Goal: Information Seeking & Learning: Learn about a topic

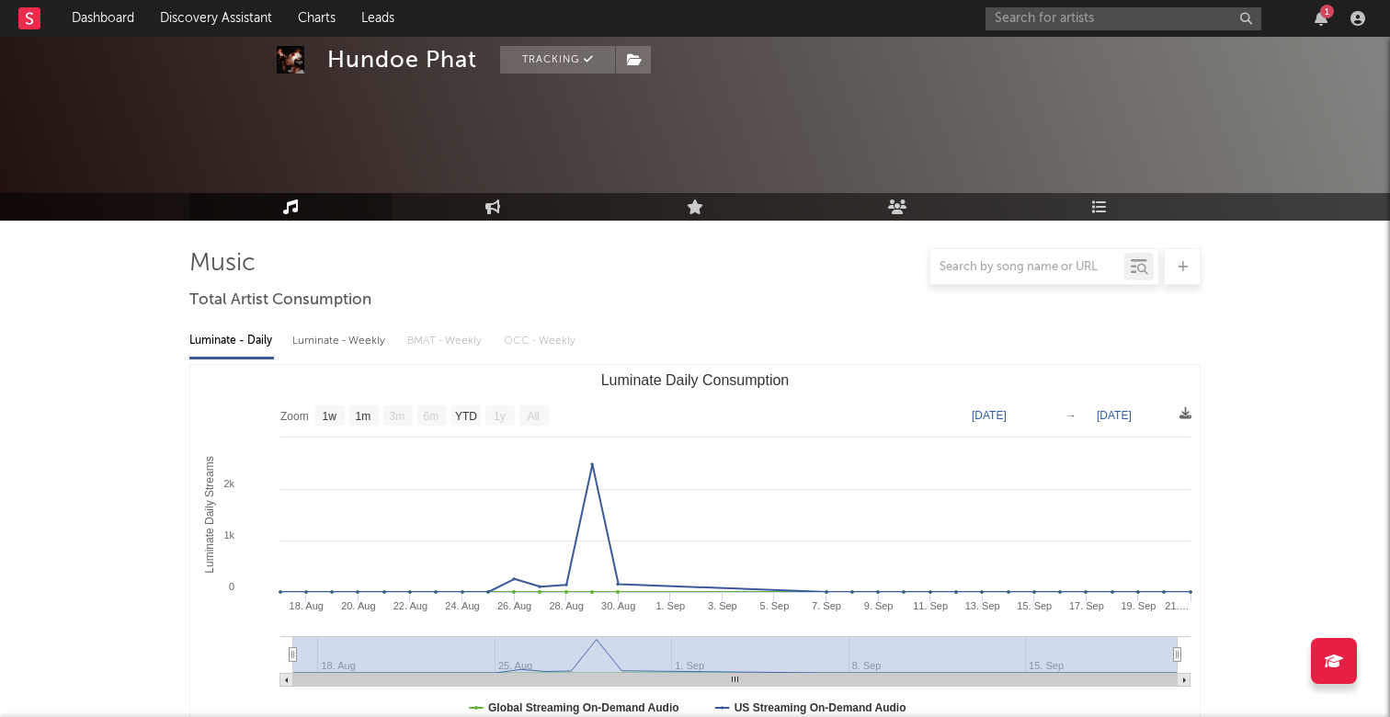
select select "1w"
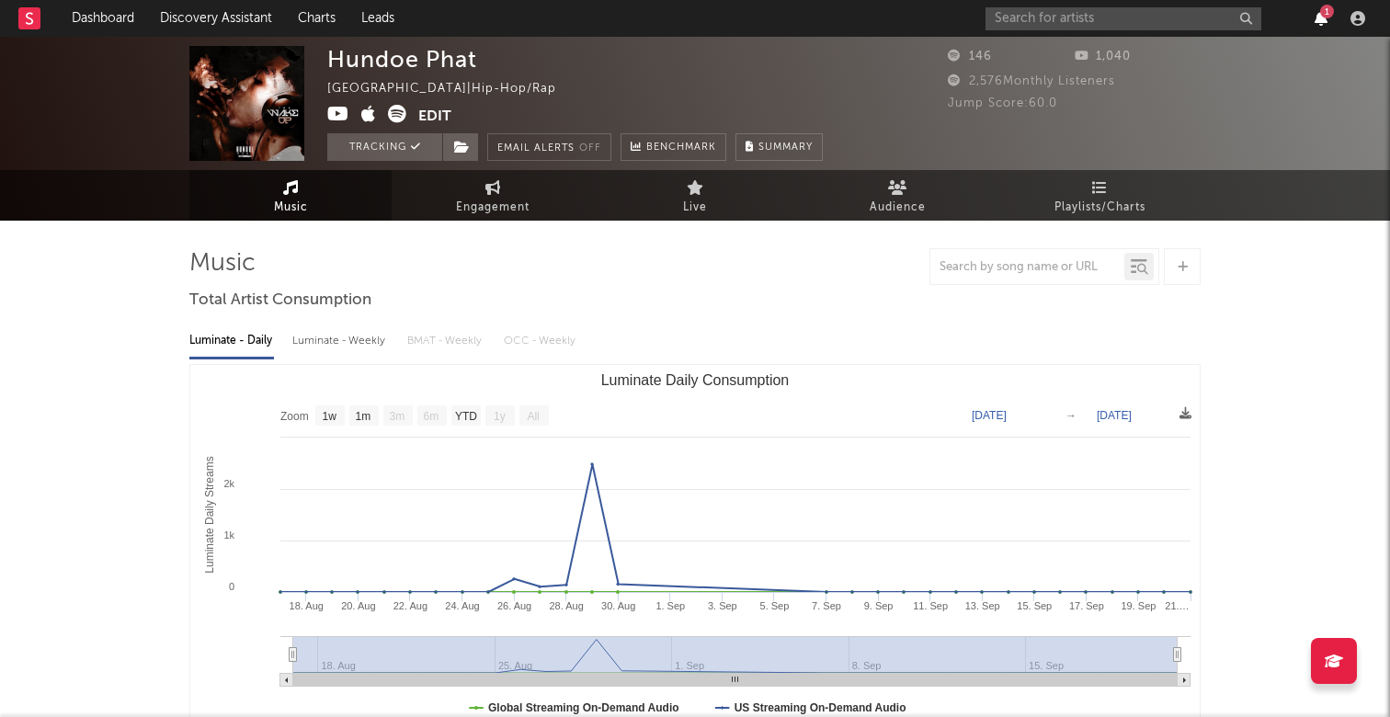
click at [1320, 20] on icon "button" at bounding box center [1321, 18] width 13 height 15
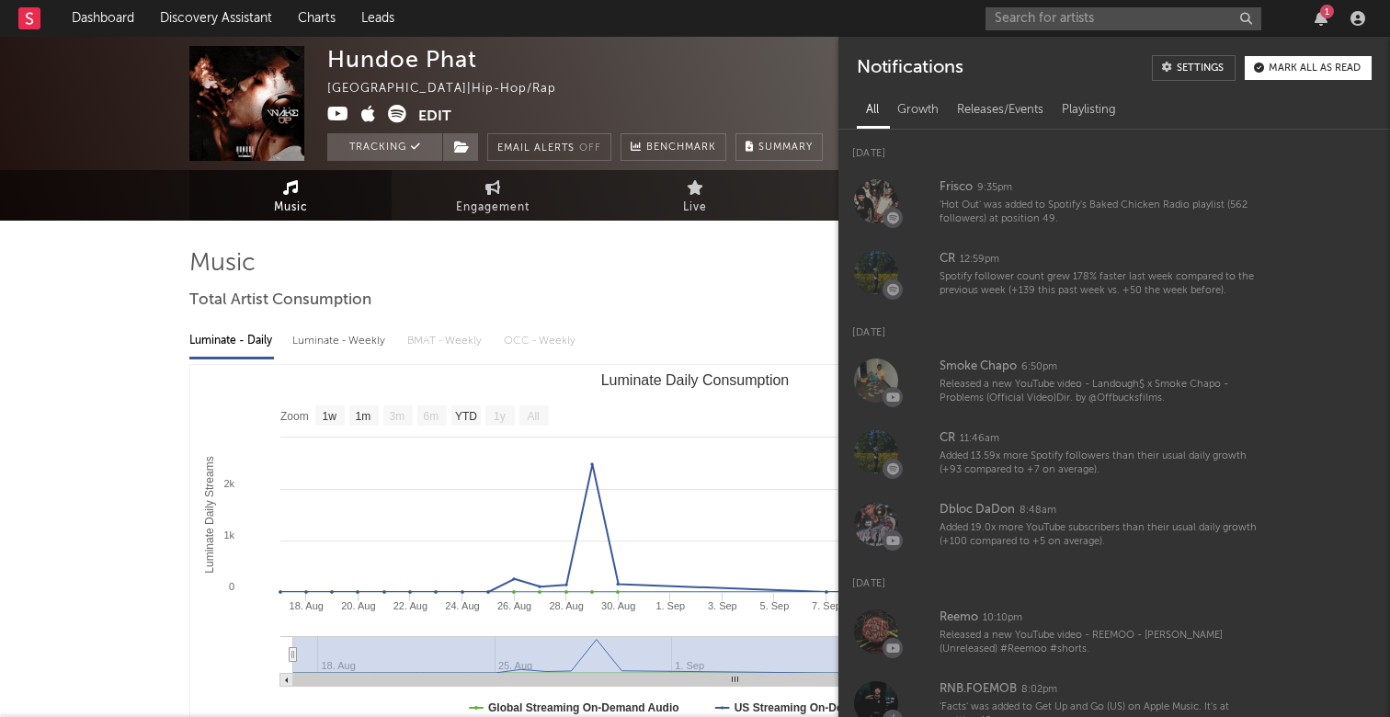
click at [875, 19] on nav "Dashboard Discovery Assistant Charts Leads 1" at bounding box center [695, 18] width 1390 height 37
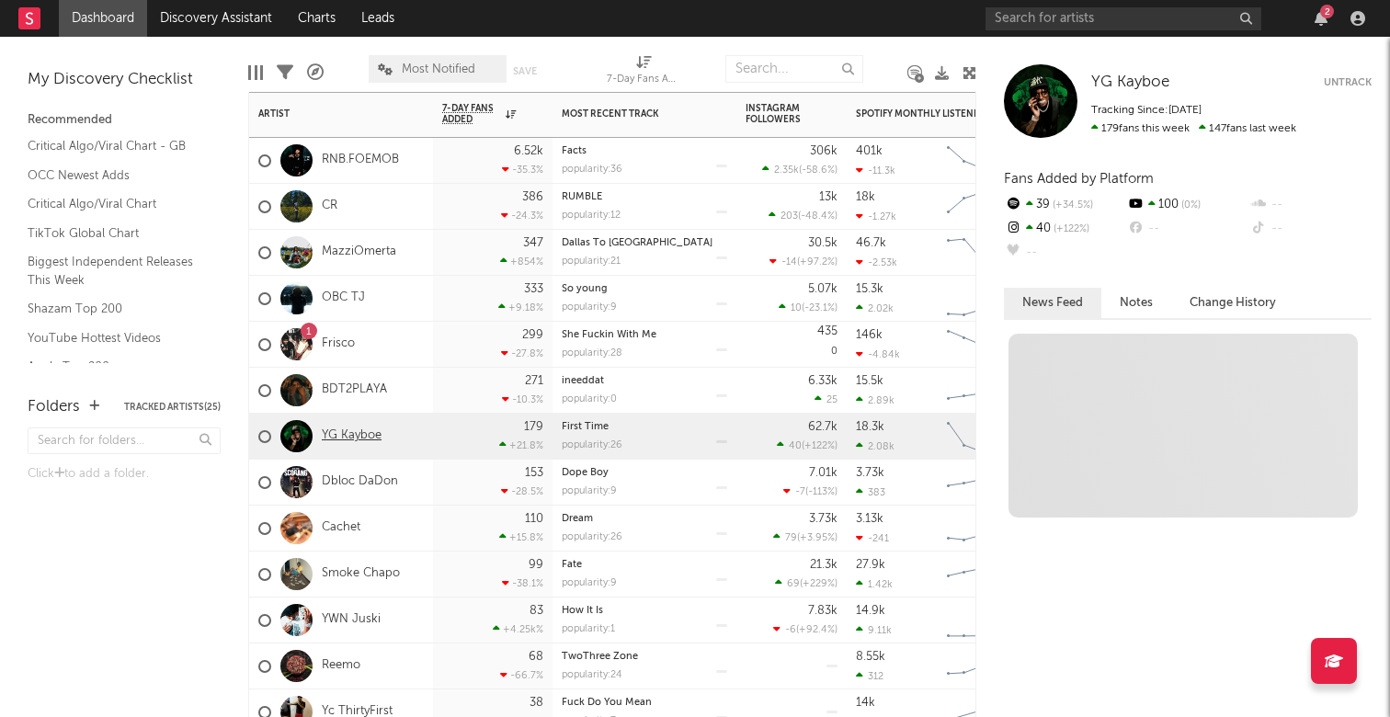
click at [360, 433] on link "YG Kayboe" at bounding box center [352, 436] width 60 height 16
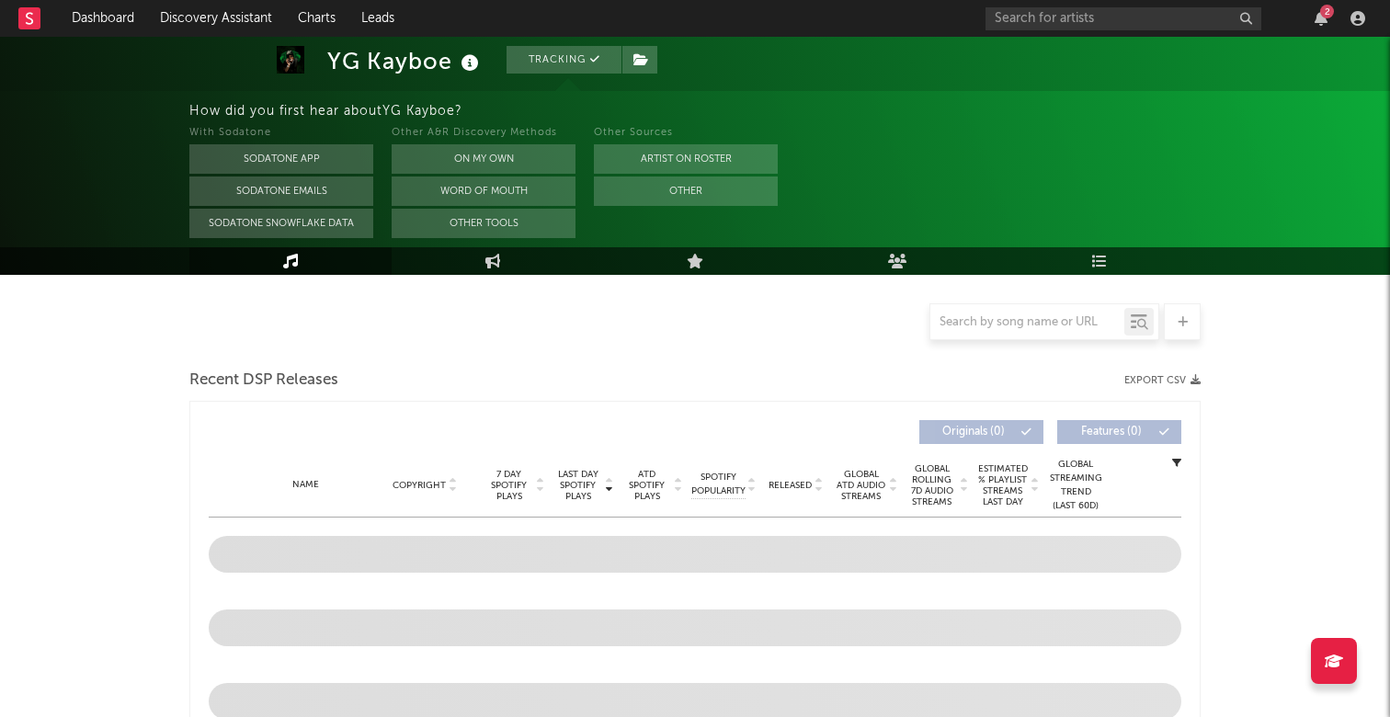
select select "6m"
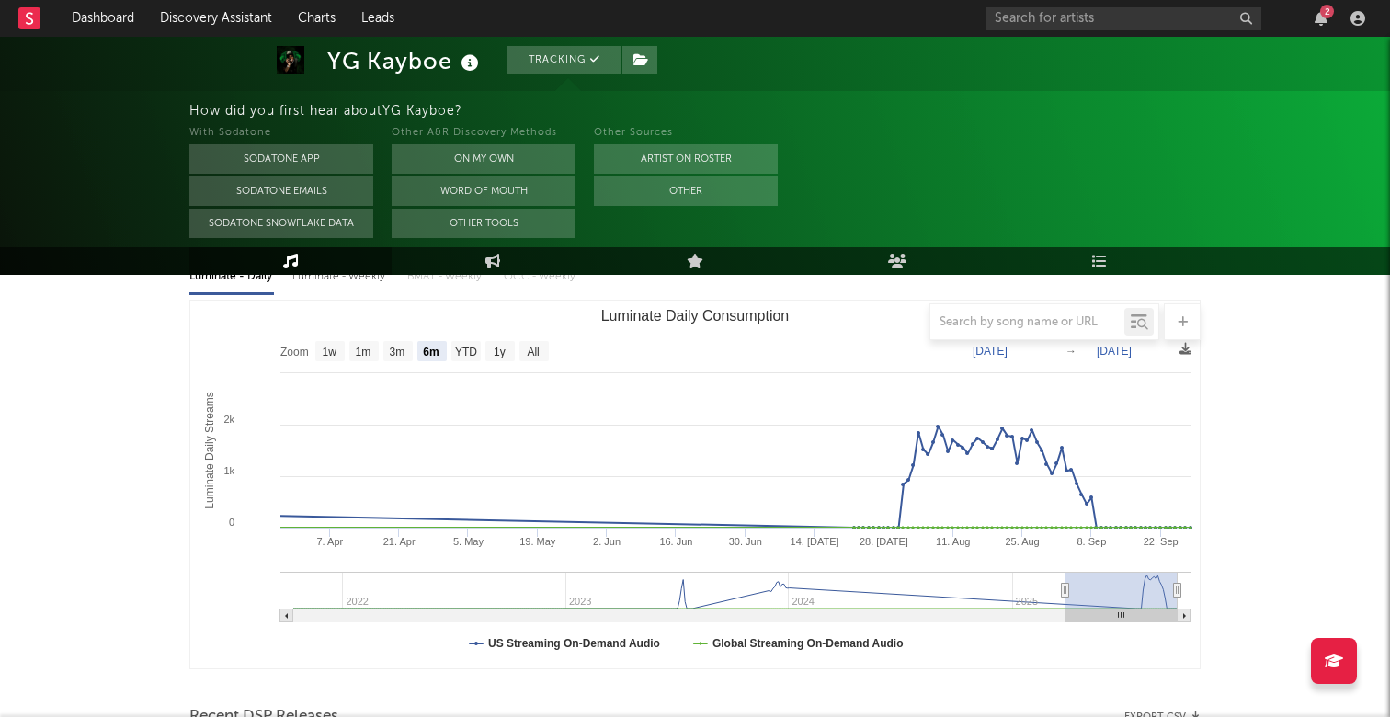
scroll to position [222, 0]
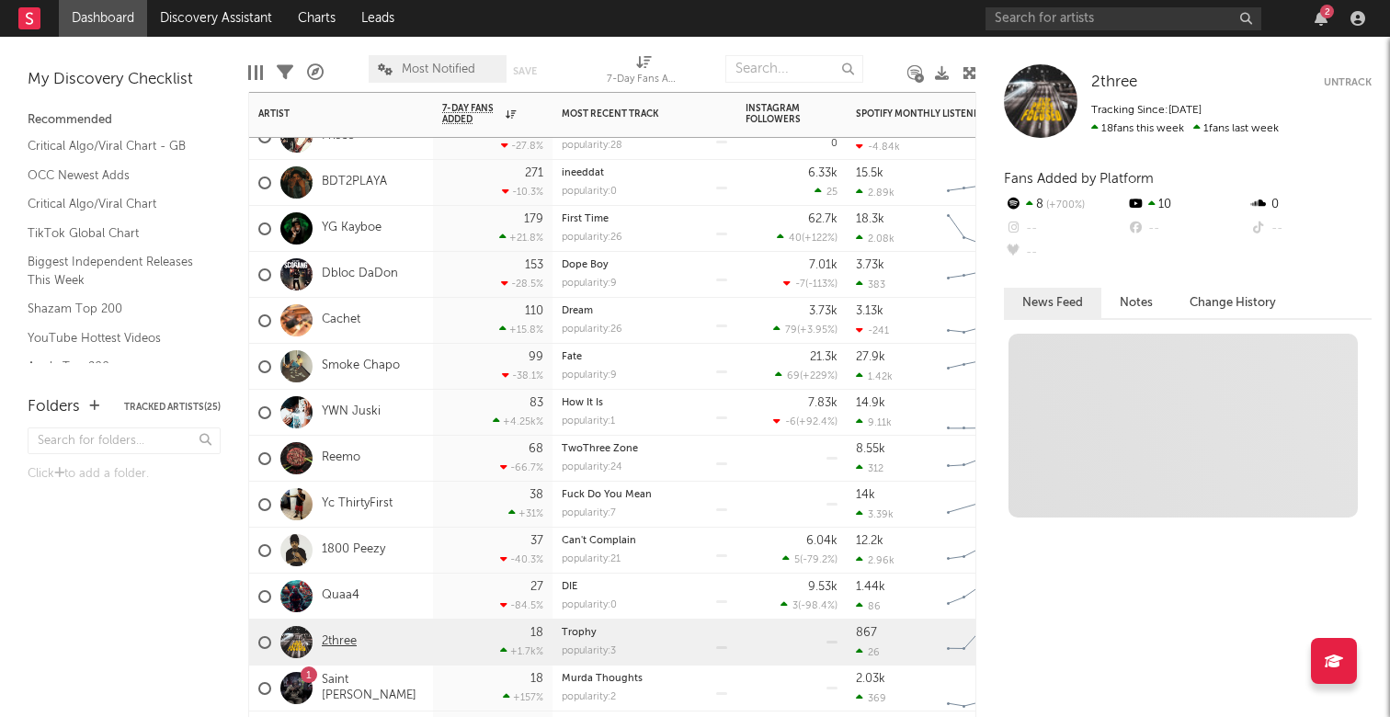
click at [337, 640] on link "2three" at bounding box center [339, 642] width 35 height 16
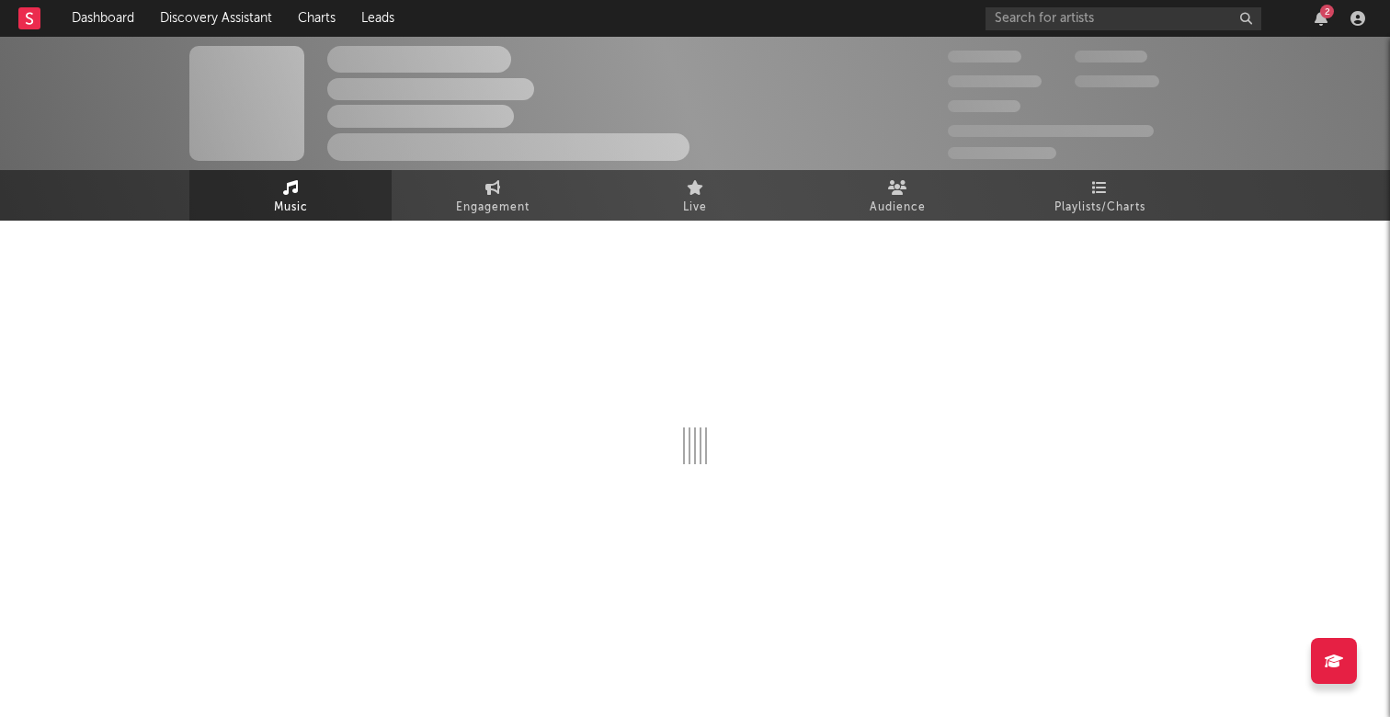
select select "6m"
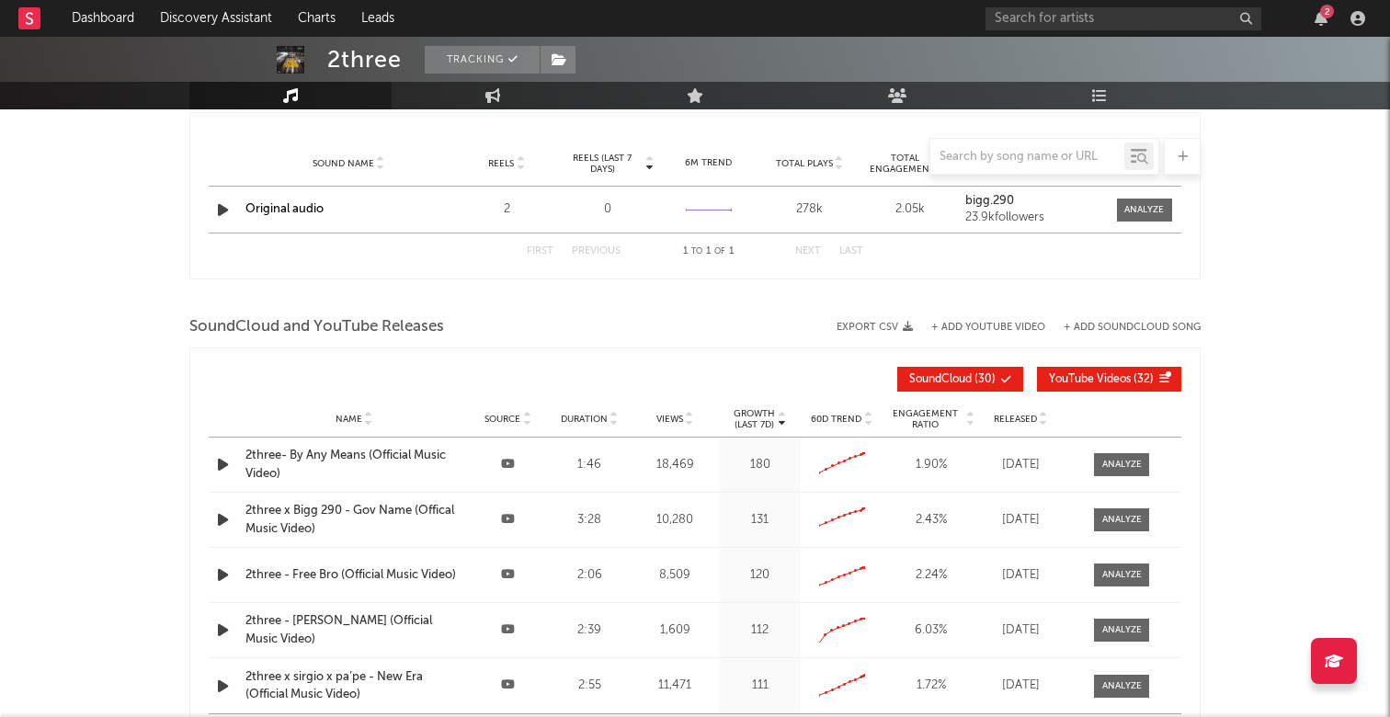
scroll to position [1362, 0]
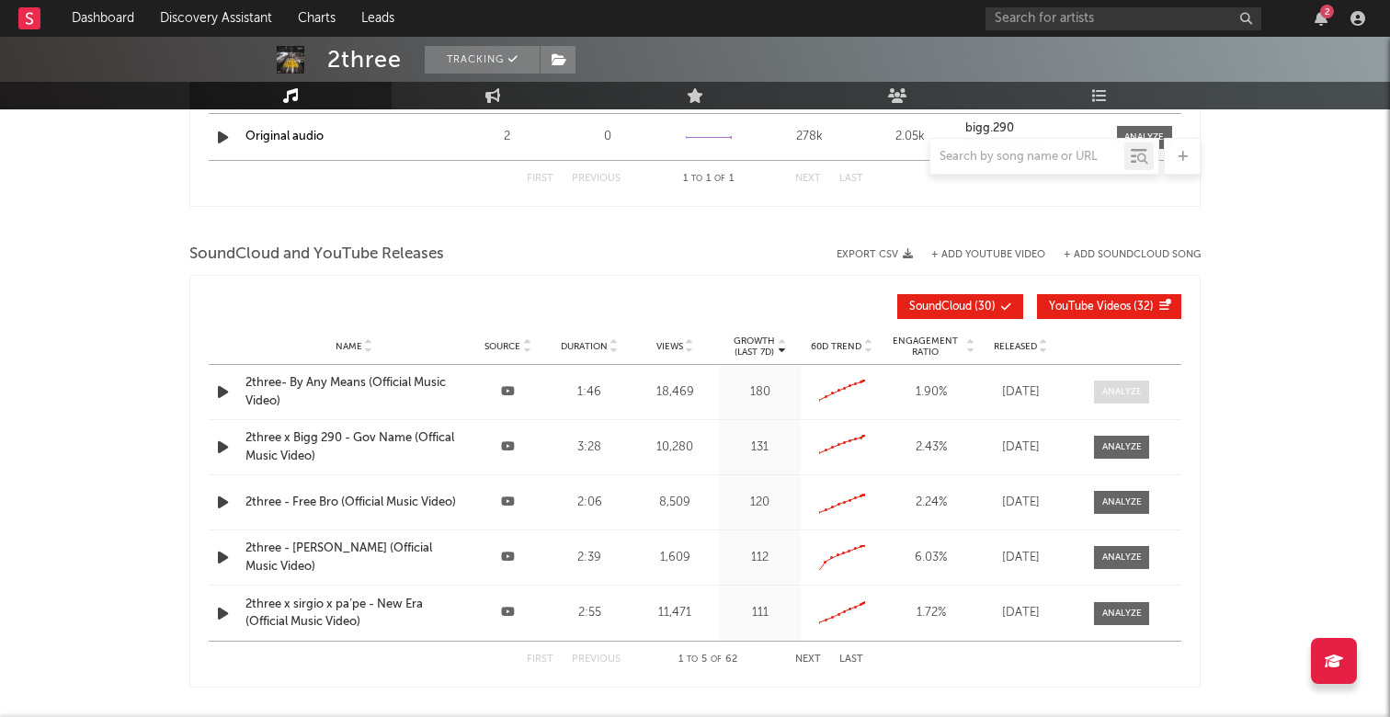
click at [1118, 392] on div at bounding box center [1122, 392] width 40 height 14
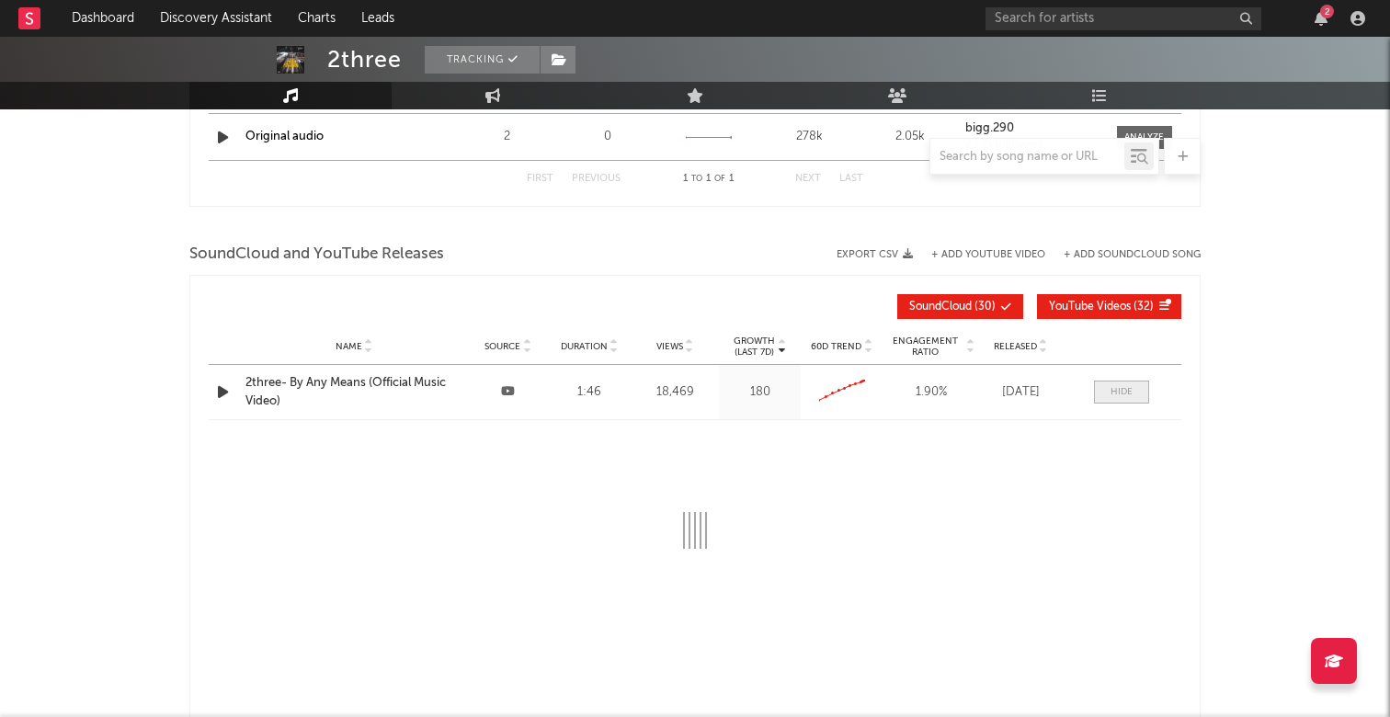
select select "6m"
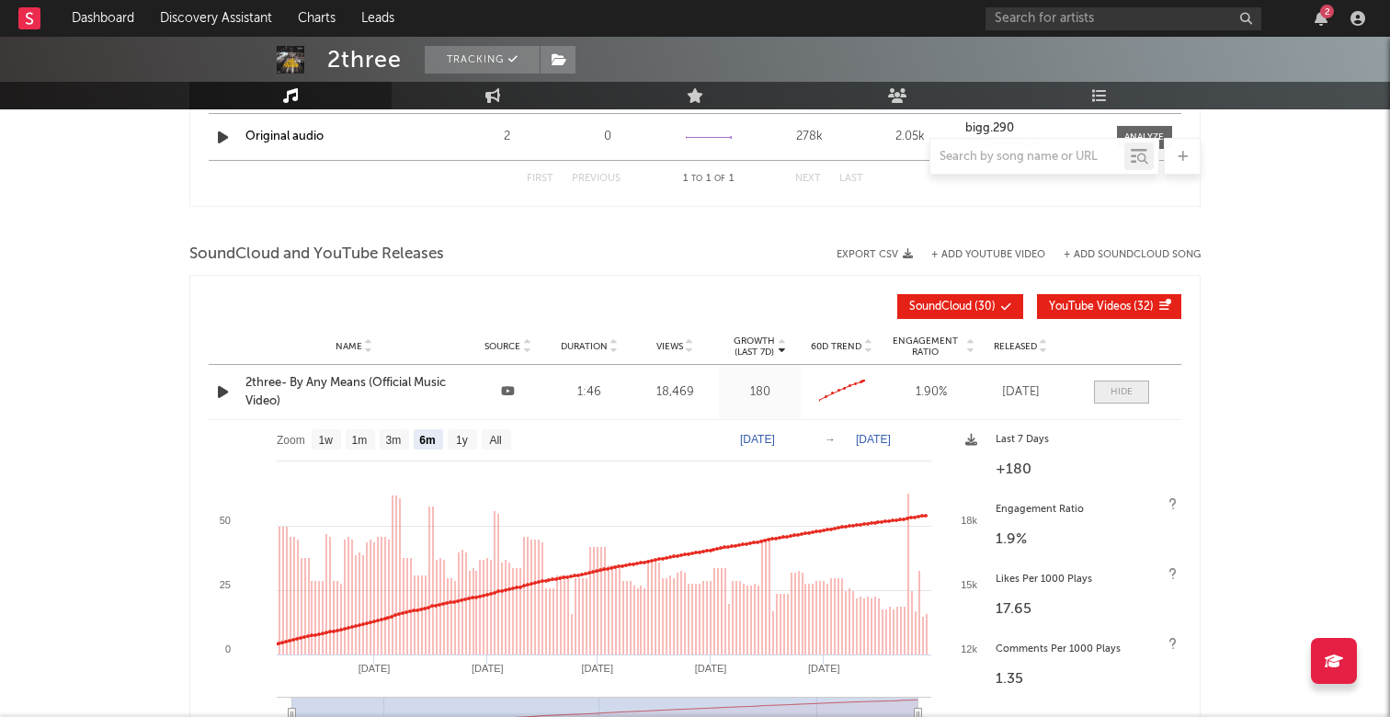
click at [1131, 382] on span at bounding box center [1121, 392] width 55 height 23
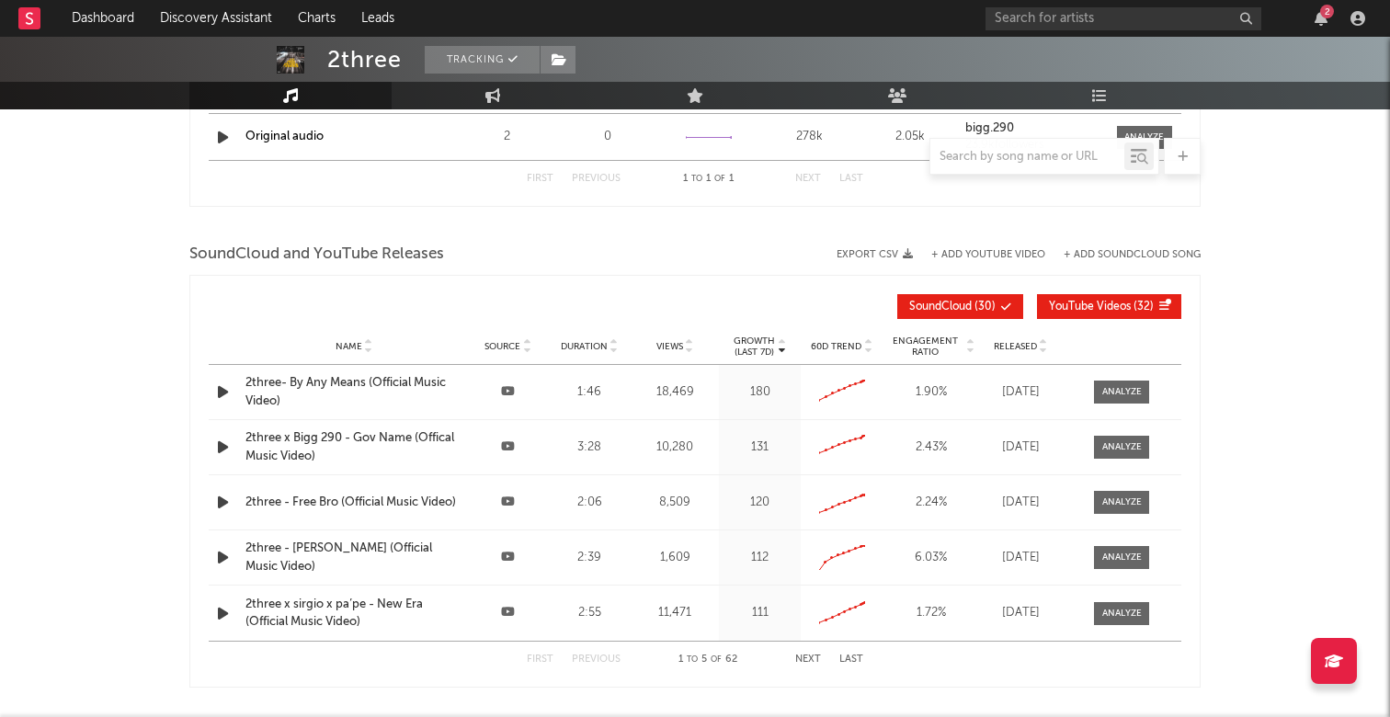
click at [221, 392] on icon "button" at bounding box center [222, 392] width 19 height 23
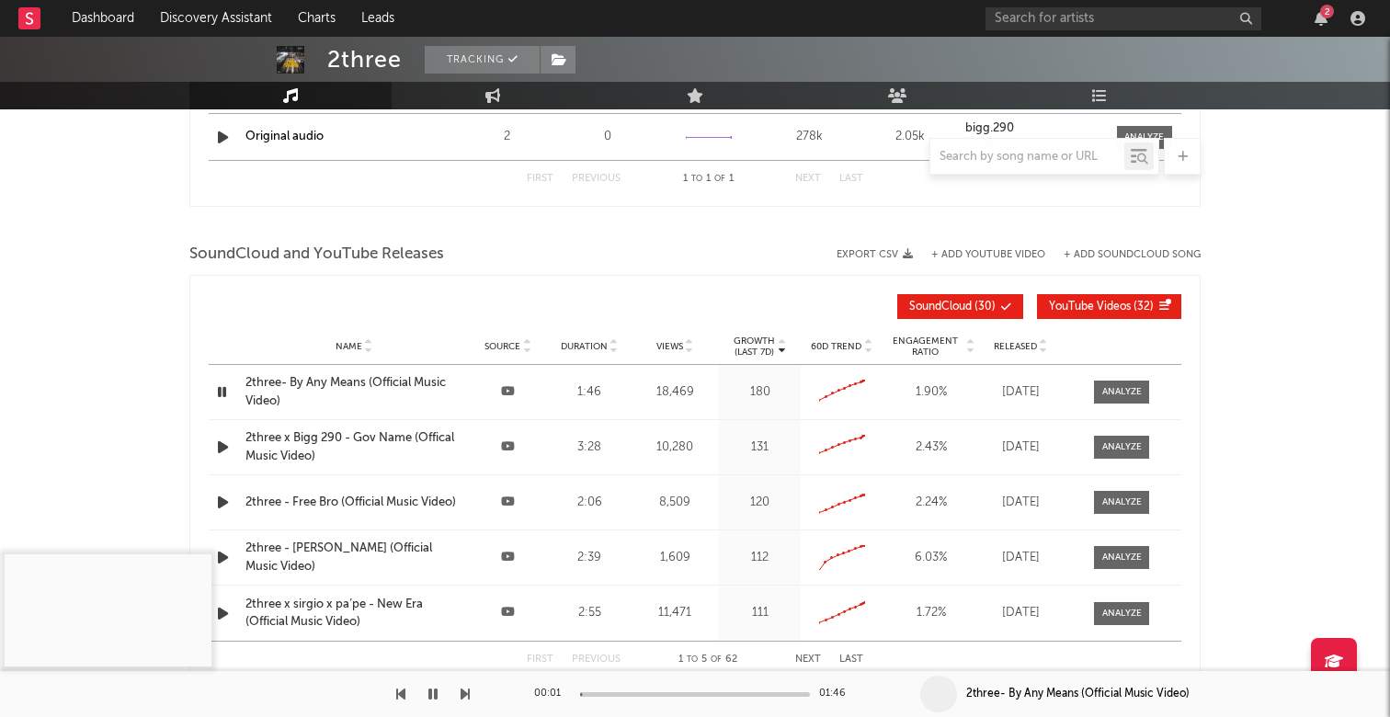
click at [437, 696] on icon "button" at bounding box center [432, 694] width 9 height 15
